Goal: Navigation & Orientation: Understand site structure

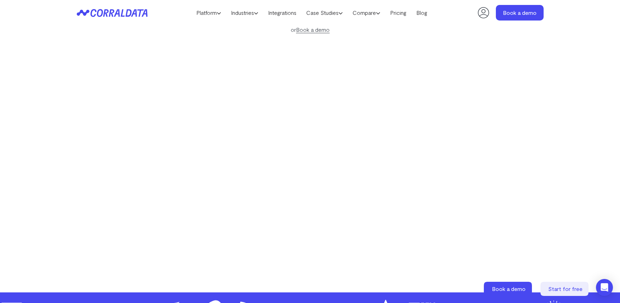
scroll to position [116, 0]
click at [141, 19] on header "Platform AI Reporting Use AI to effortlessly answer any business questions from…" at bounding box center [310, 12] width 467 height 25
click at [140, 16] on icon at bounding box center [112, 13] width 71 height 8
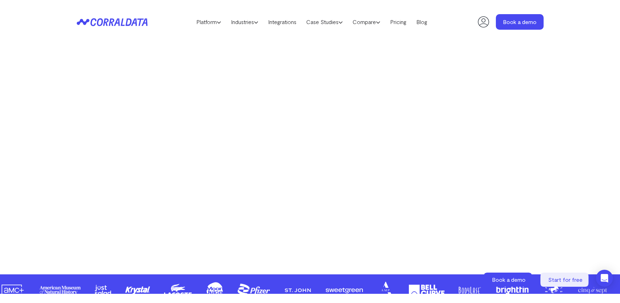
scroll to position [144, 0]
